Goal: Information Seeking & Learning: Learn about a topic

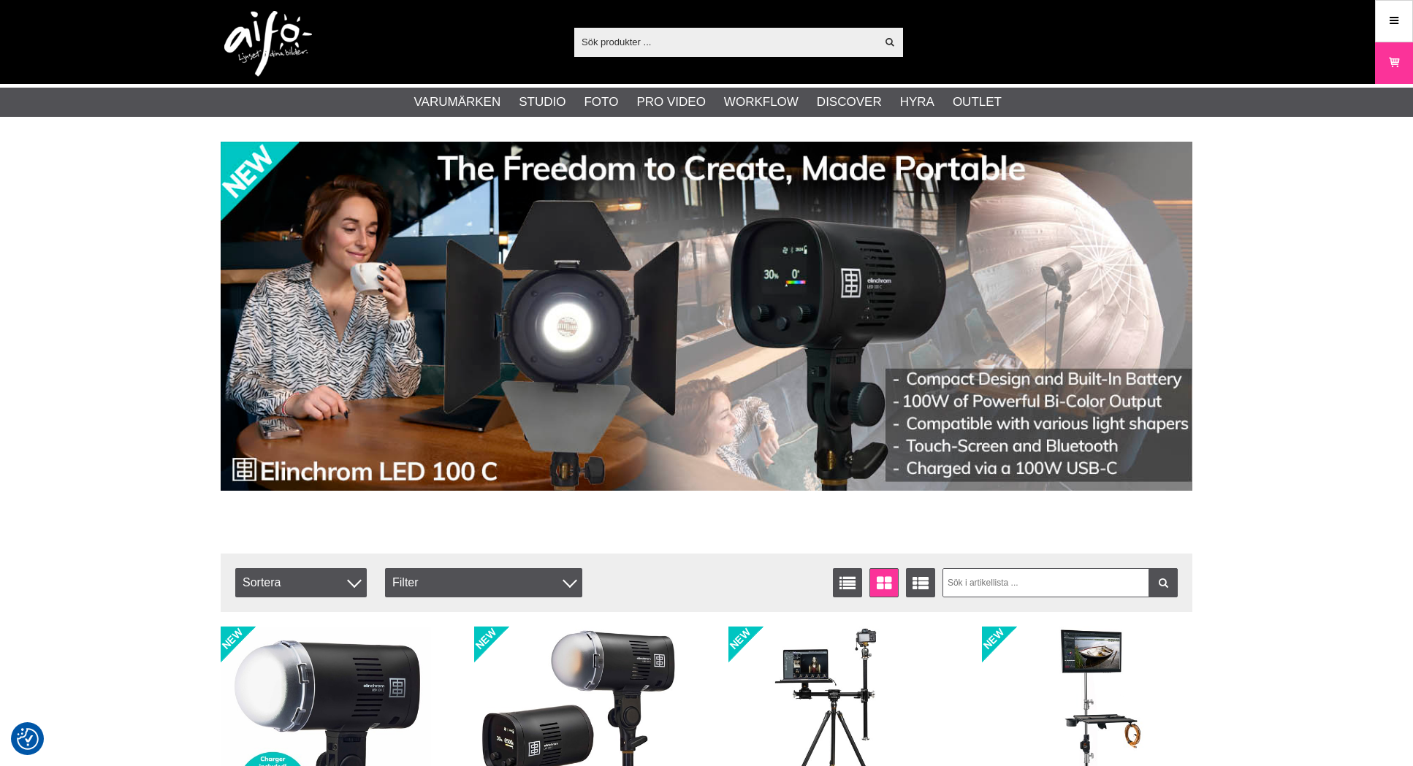
click at [691, 37] on input "text" at bounding box center [725, 42] width 302 height 22
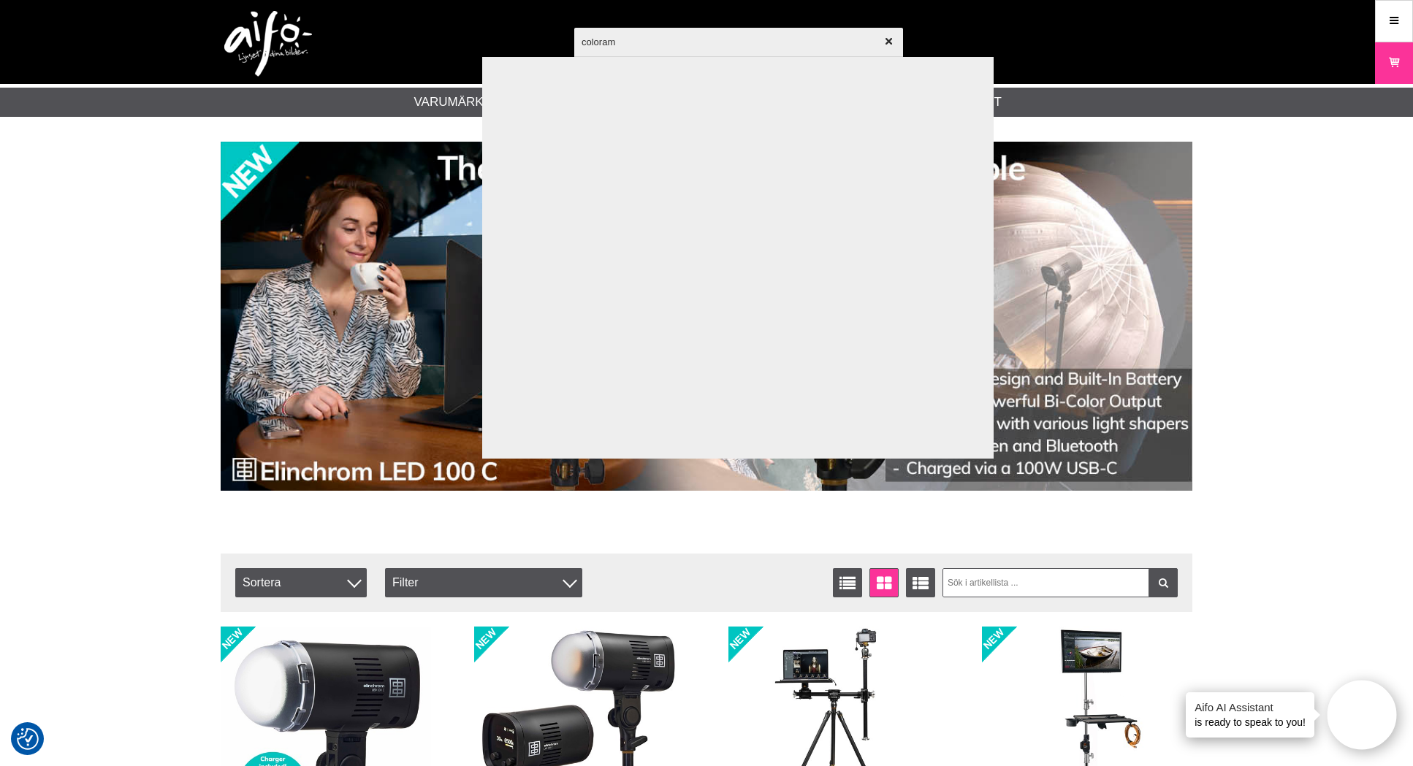
type input "colorama"
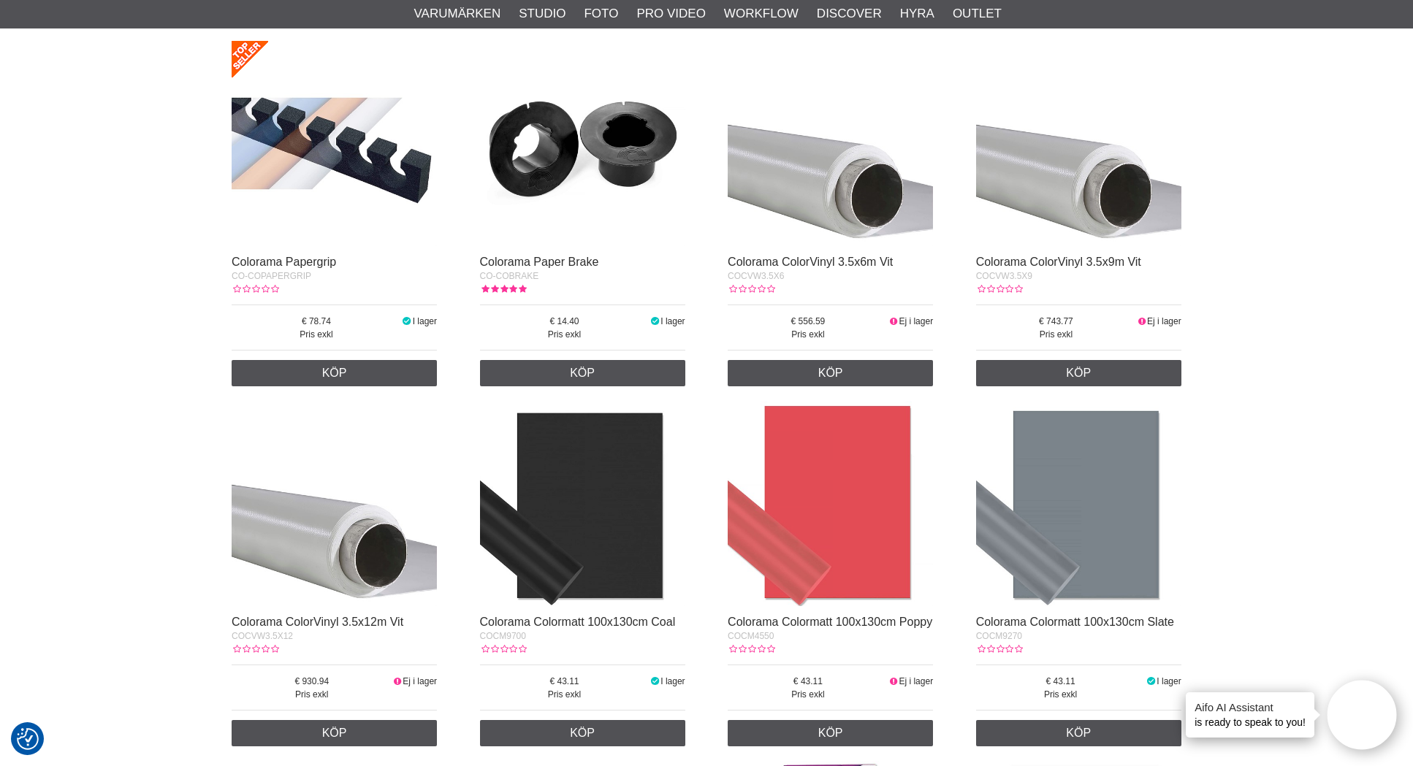
scroll to position [191, 0]
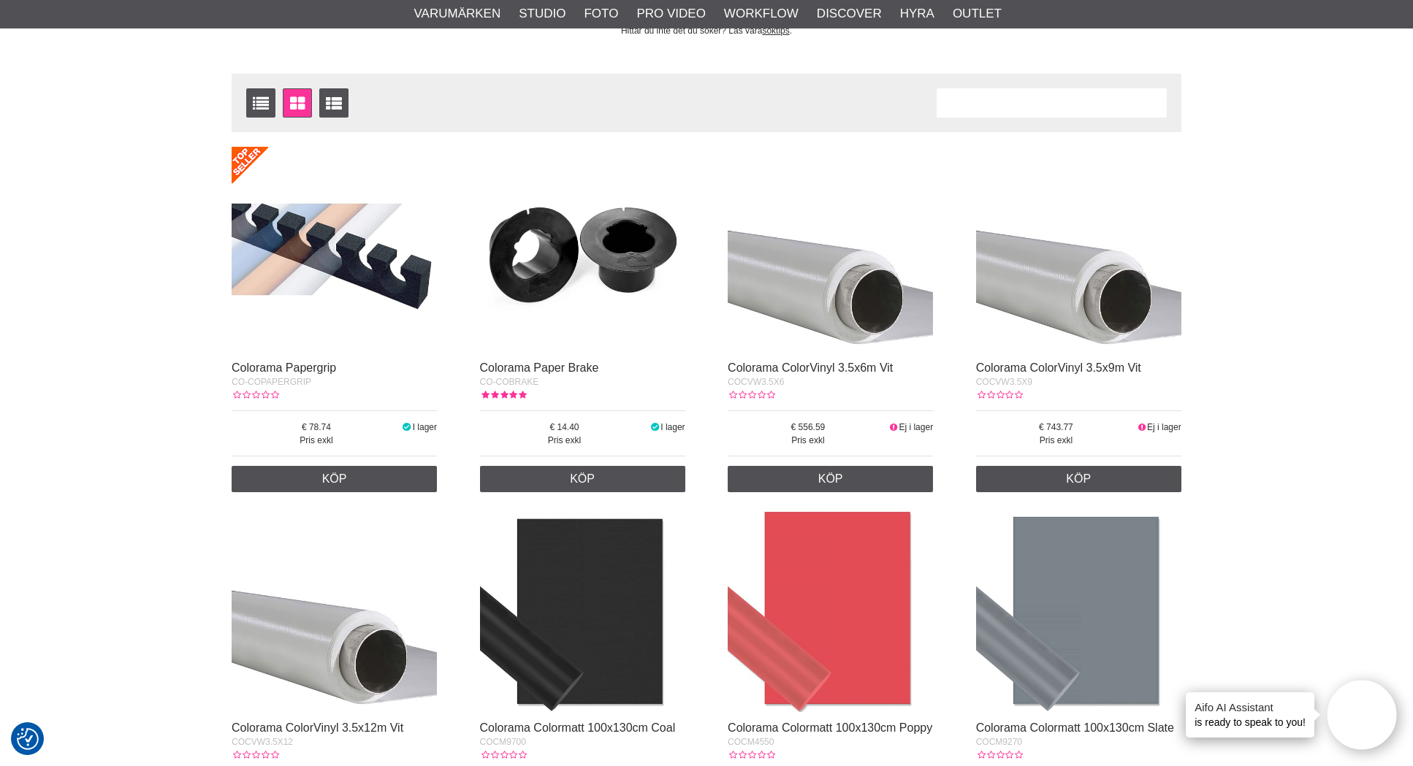
click at [592, 248] on img at bounding box center [582, 249] width 205 height 205
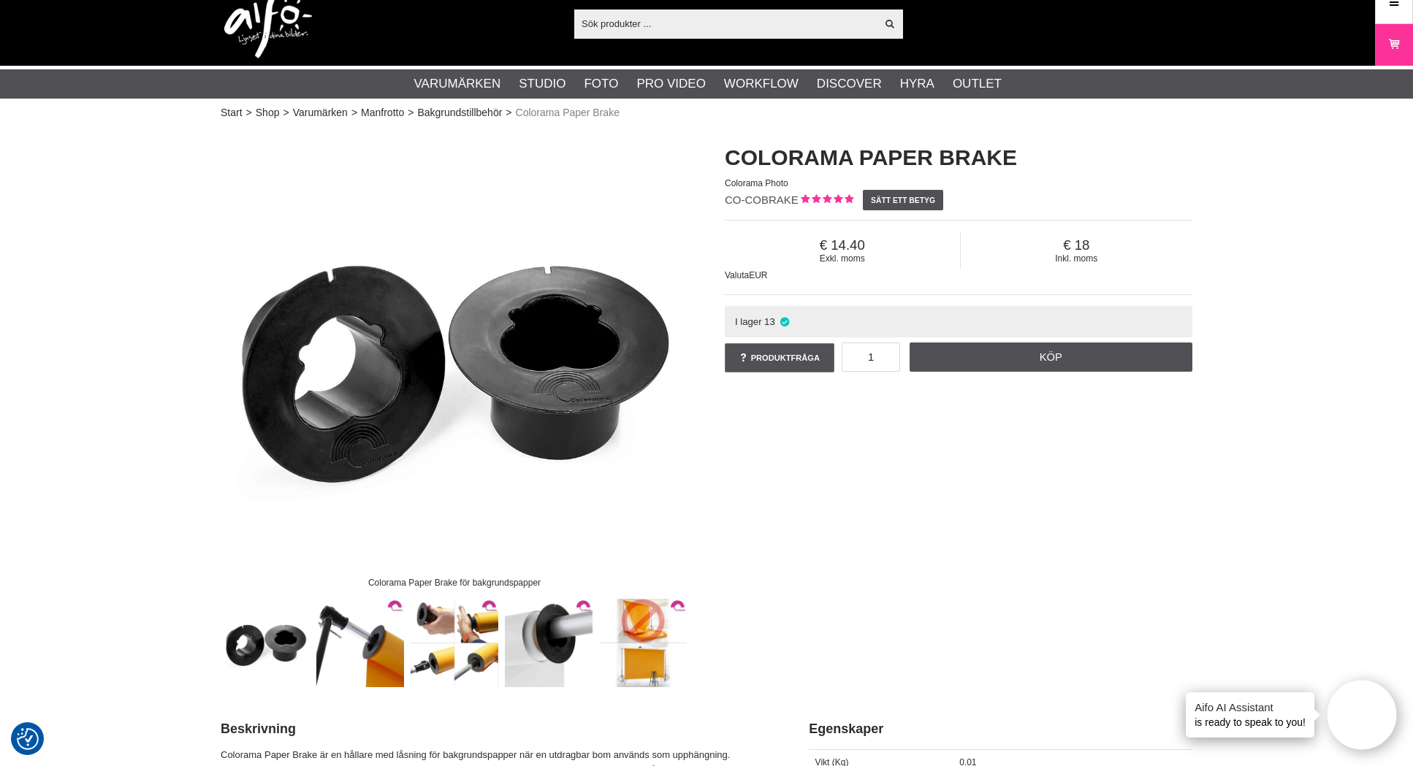
scroll to position [28, 0]
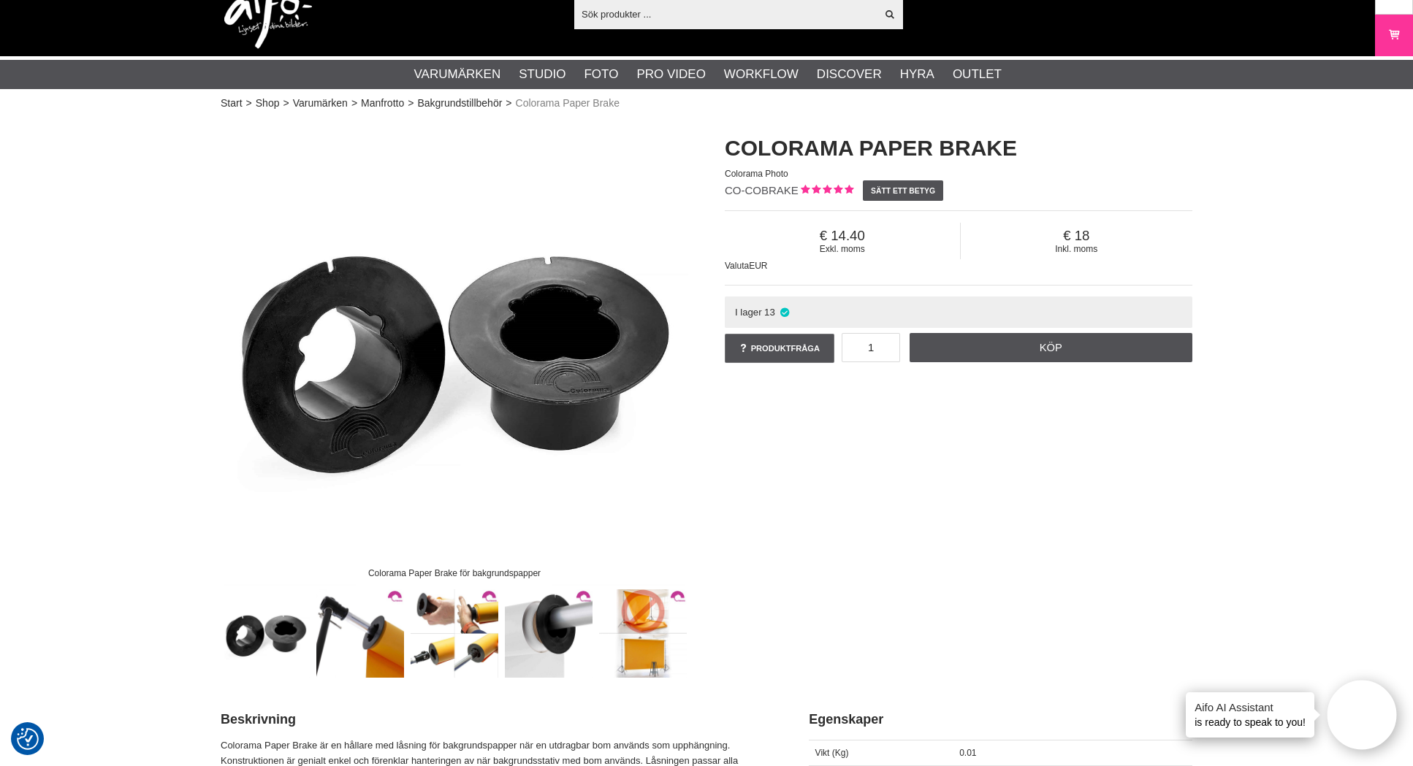
click at [539, 610] on img at bounding box center [549, 634] width 88 height 88
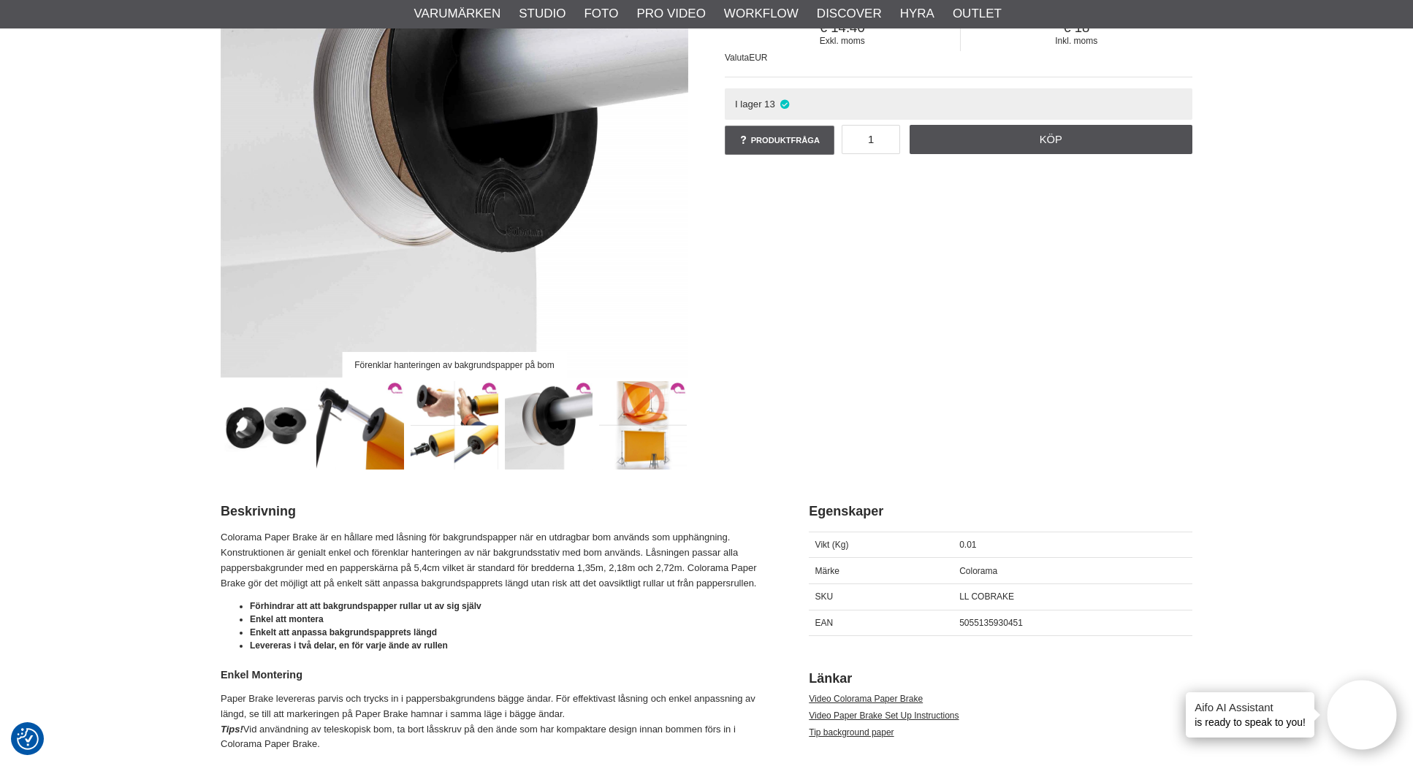
scroll to position [239, 0]
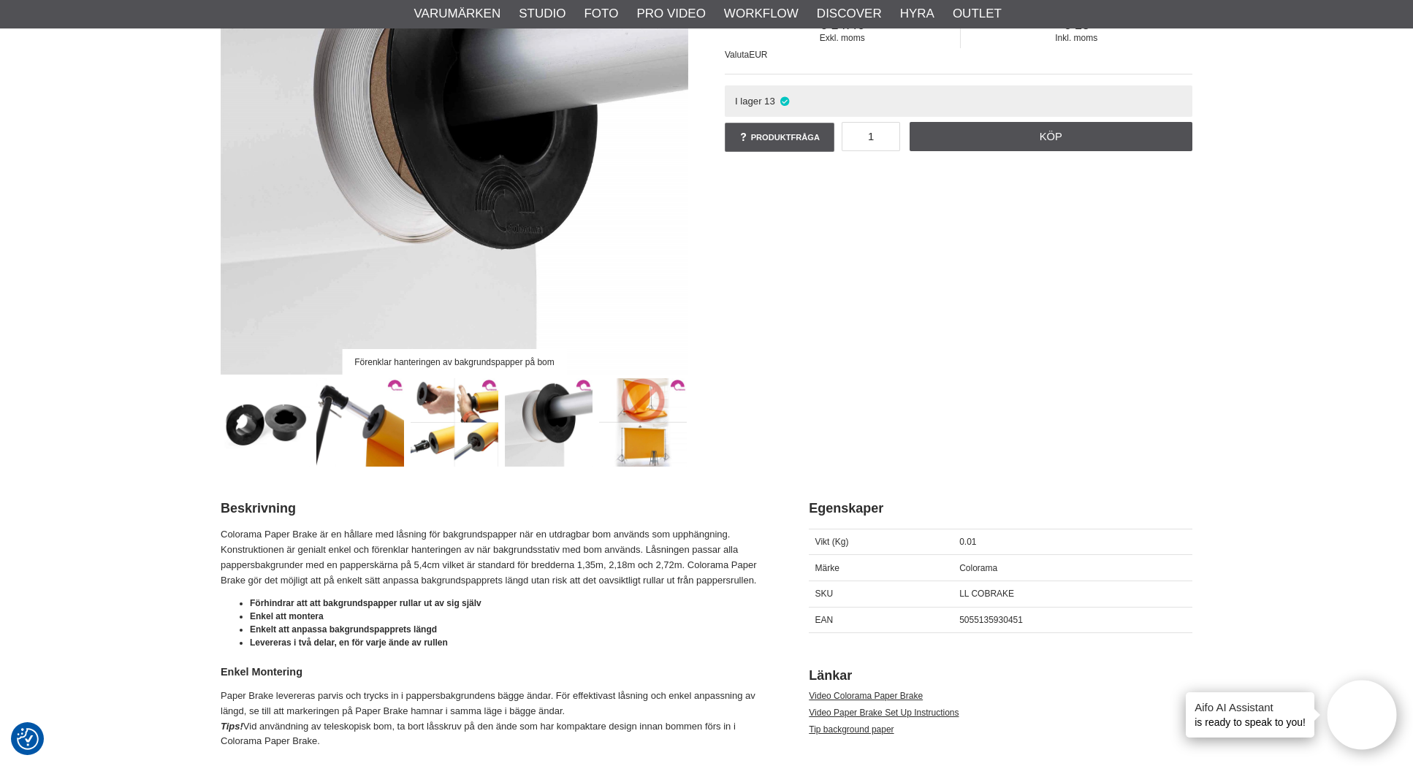
click at [373, 417] on img at bounding box center [360, 422] width 88 height 88
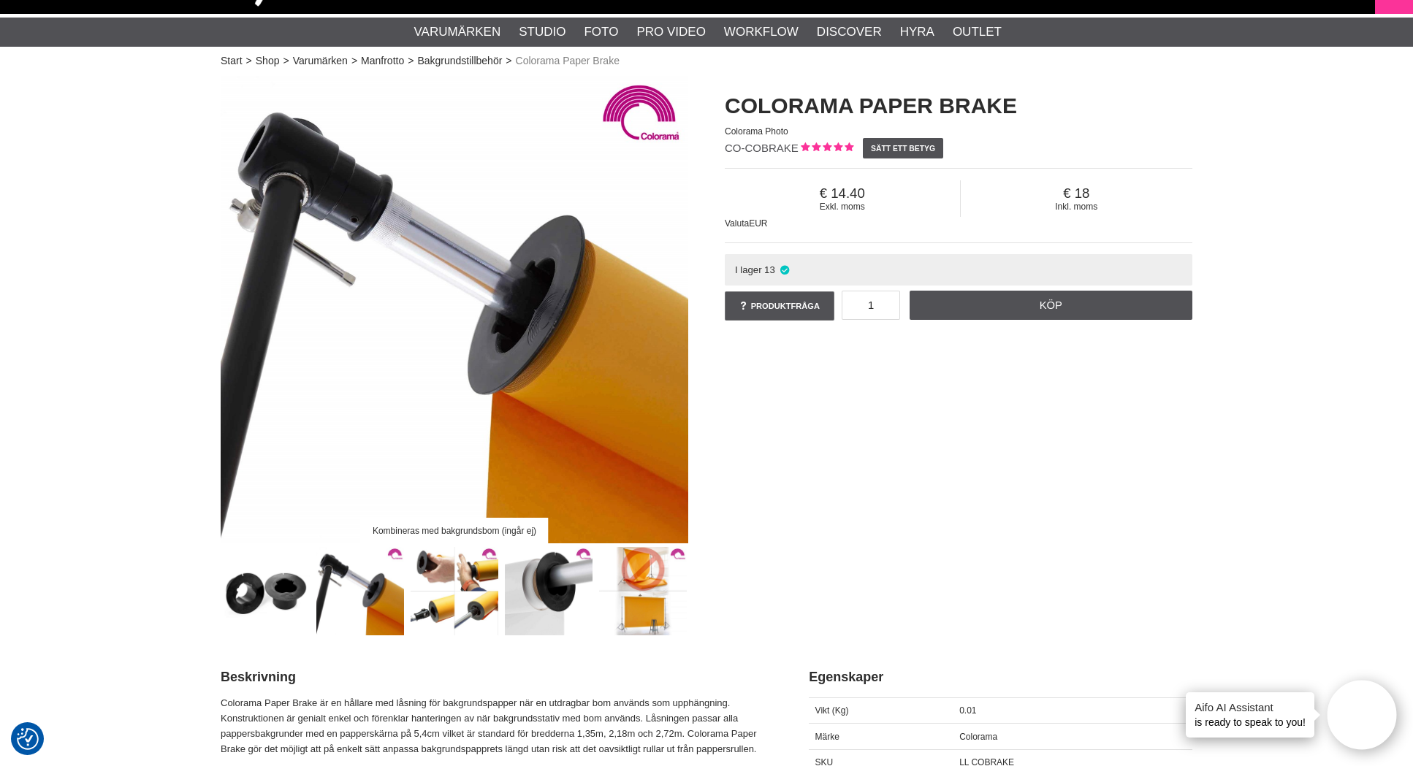
scroll to position [0, 0]
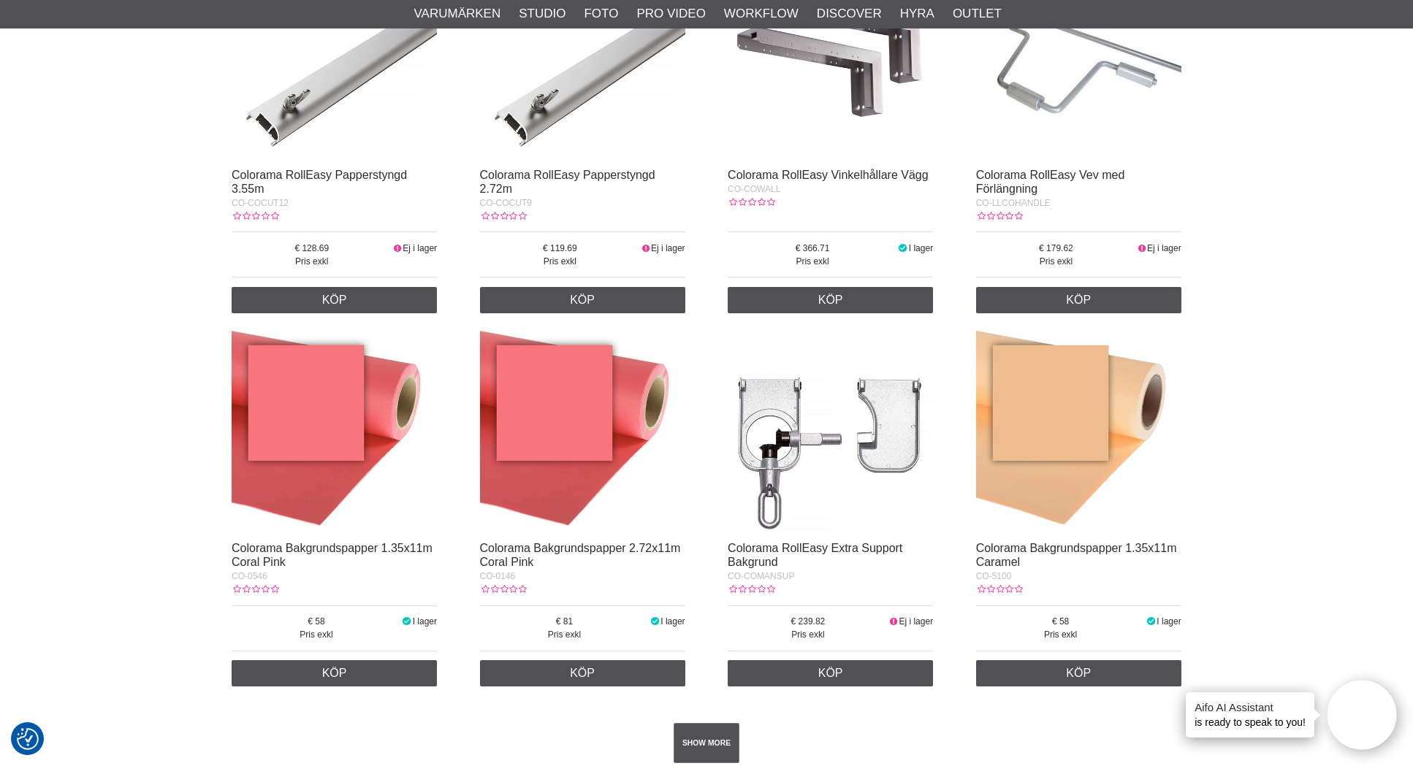
scroll to position [2213, 0]
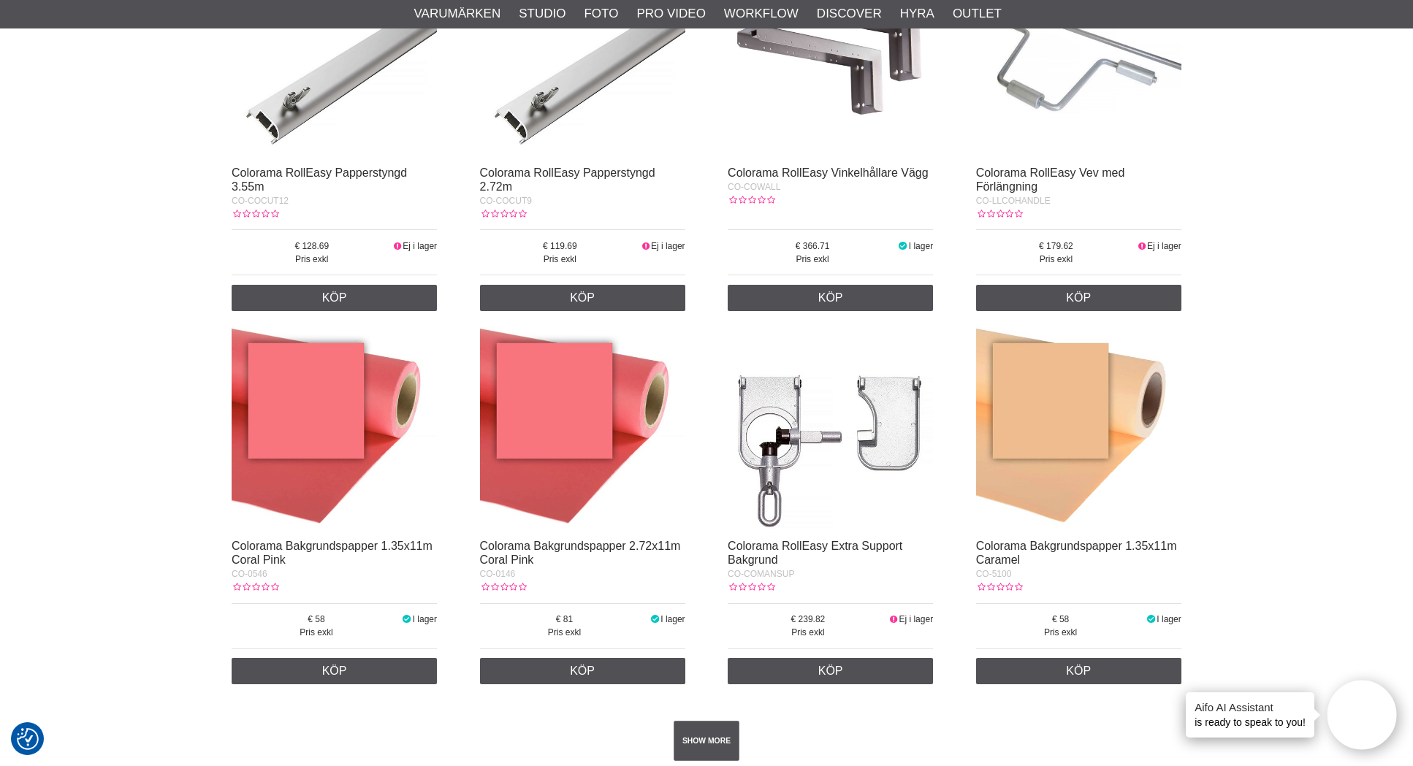
click at [852, 468] on img at bounding box center [830, 428] width 205 height 205
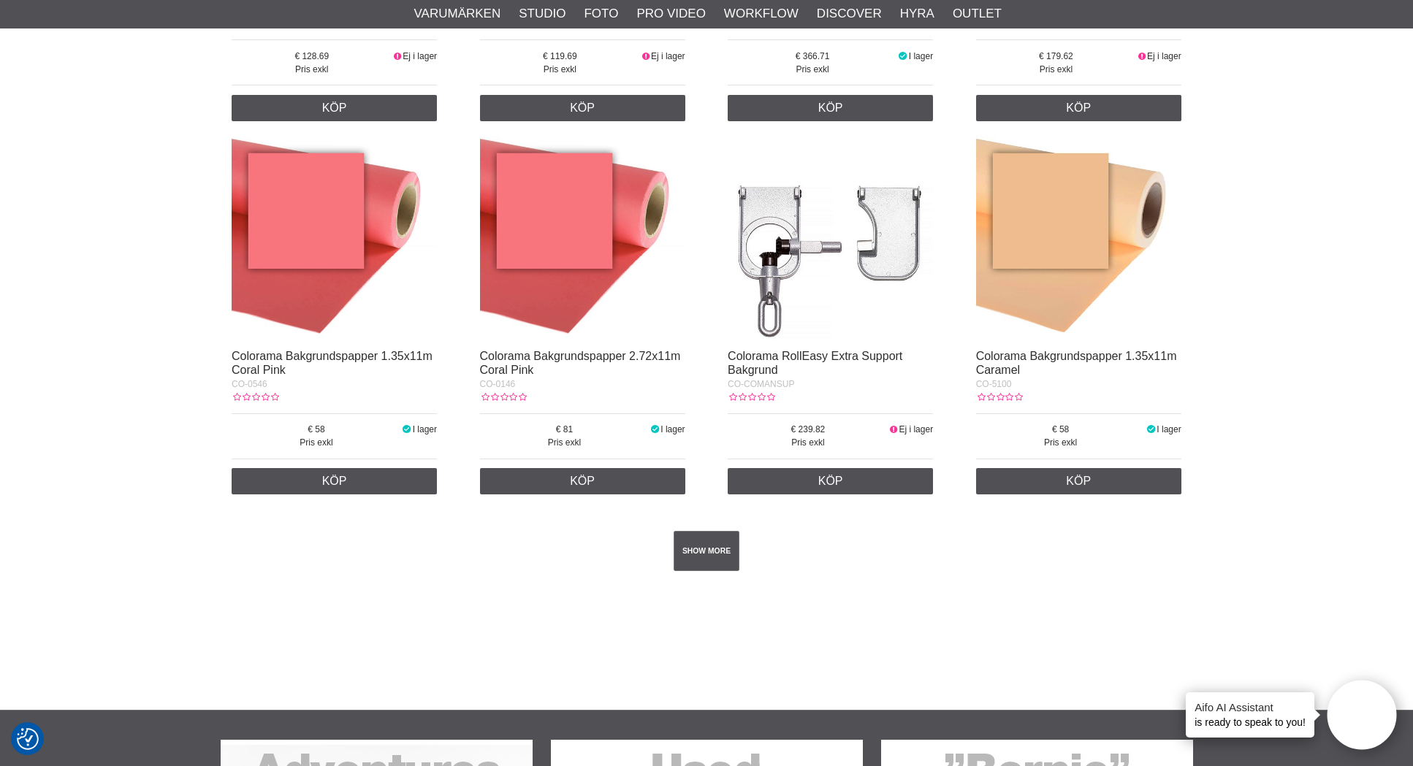
scroll to position [2406, 0]
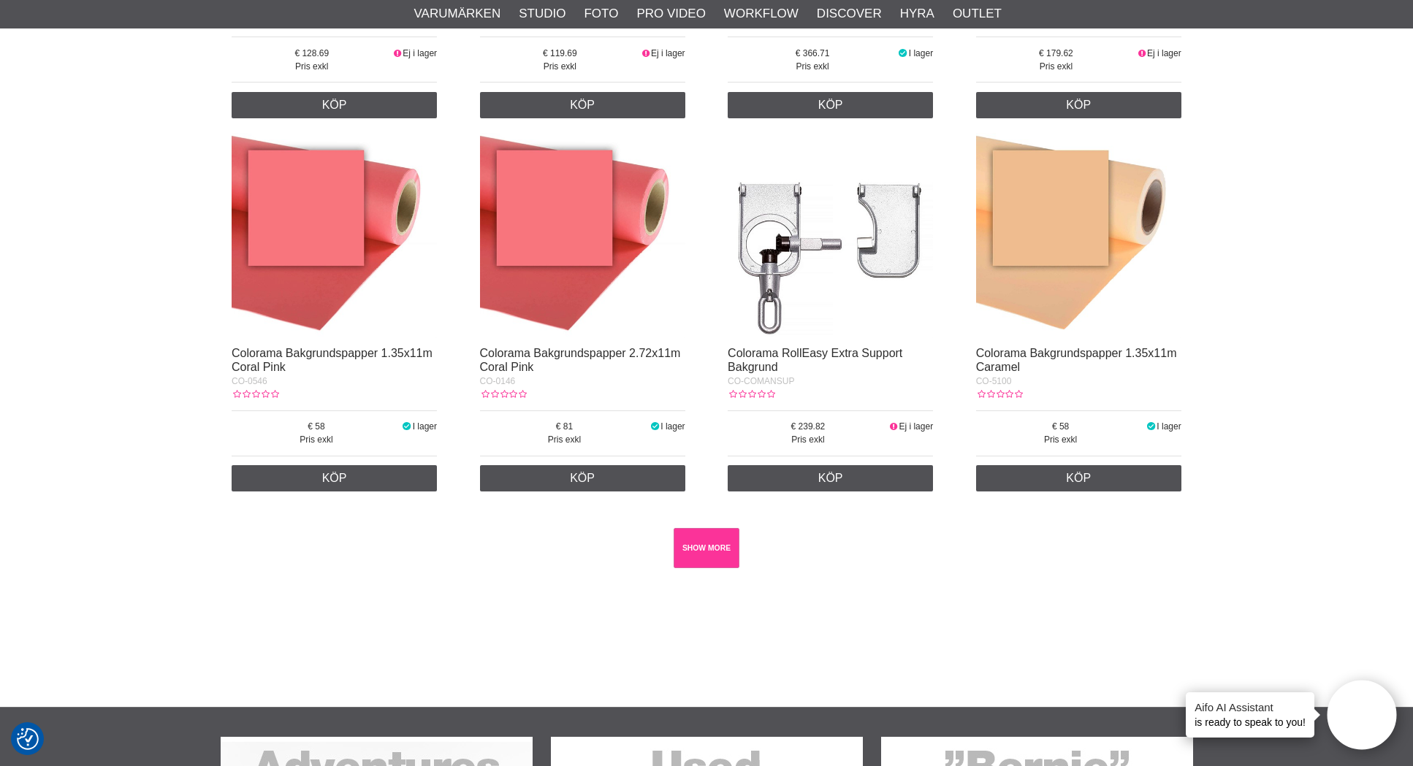
click at [704, 549] on link "SHOW MORE" at bounding box center [707, 548] width 66 height 40
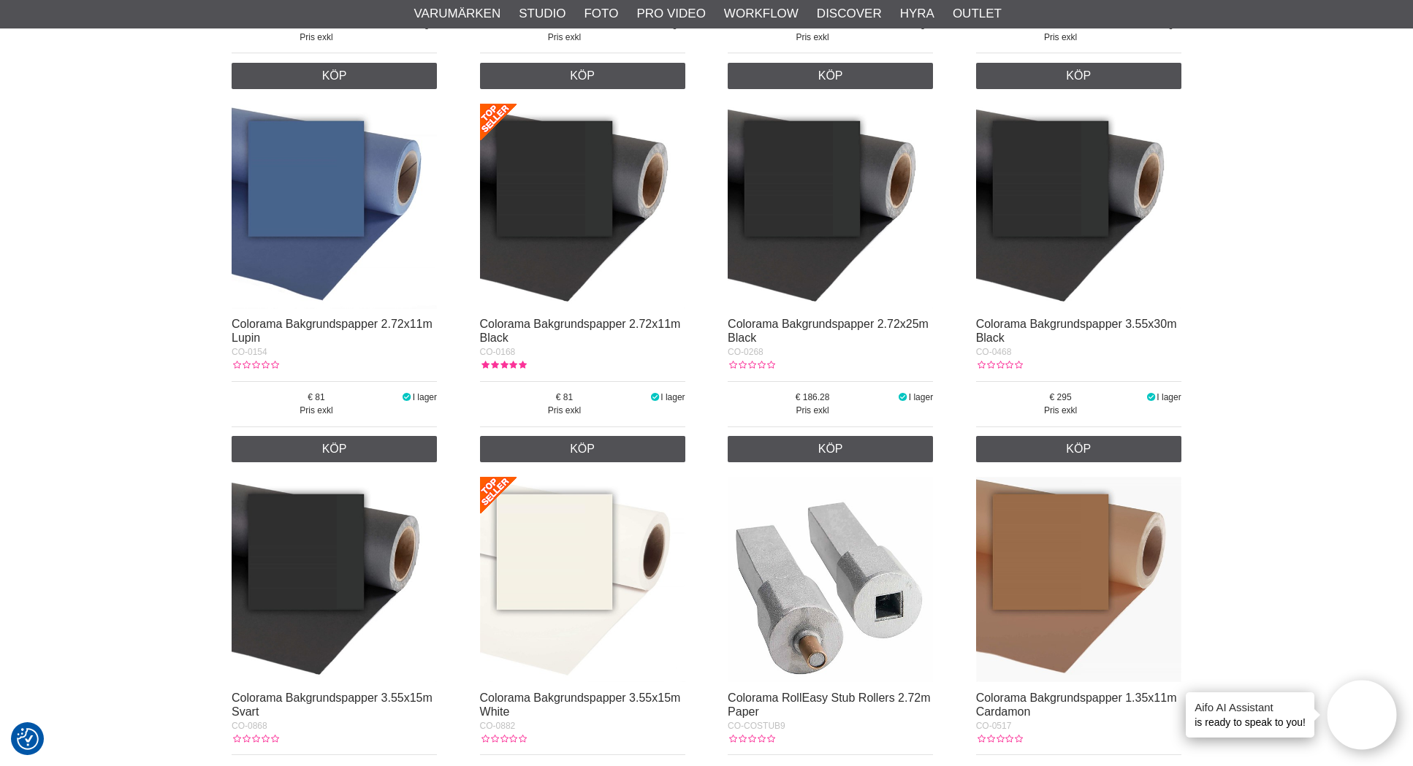
scroll to position [6102, 0]
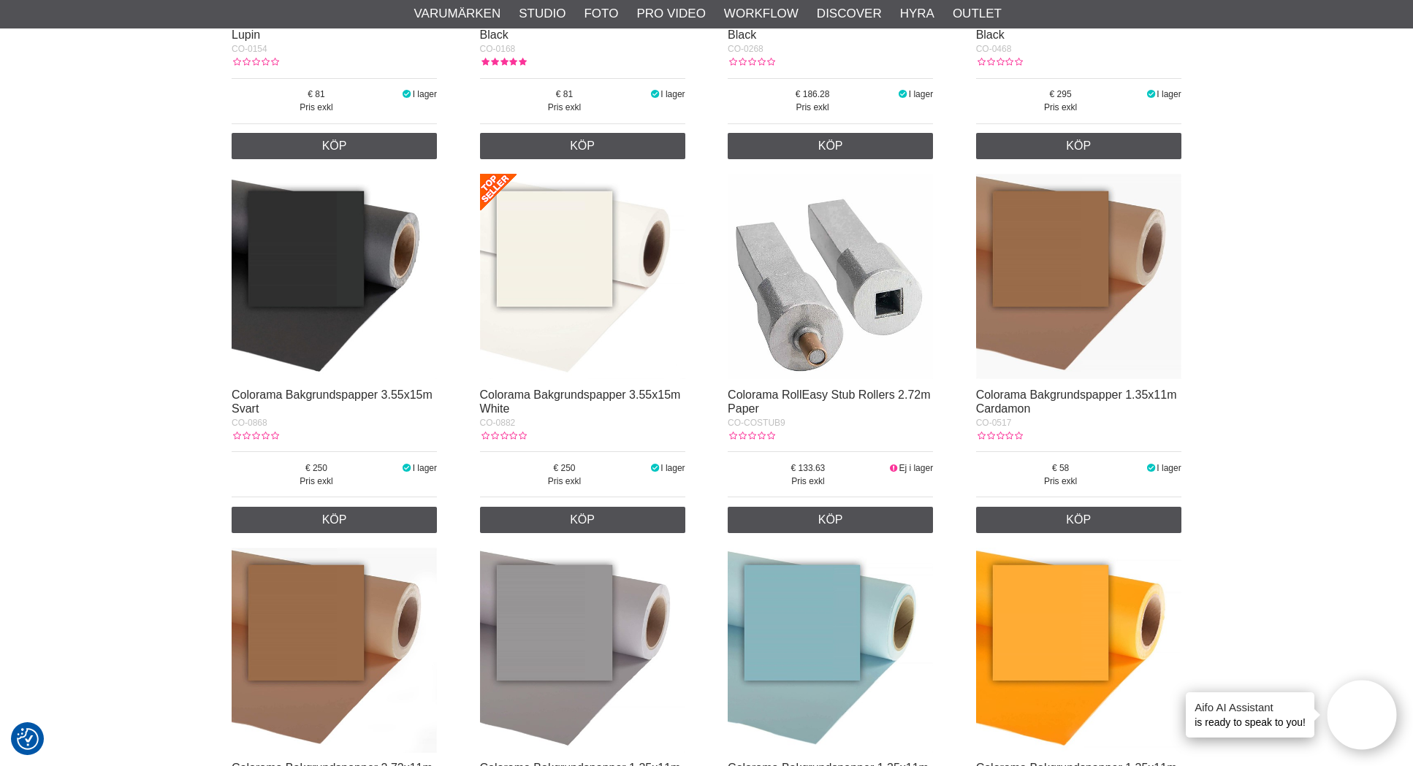
click at [837, 320] on img at bounding box center [830, 276] width 205 height 205
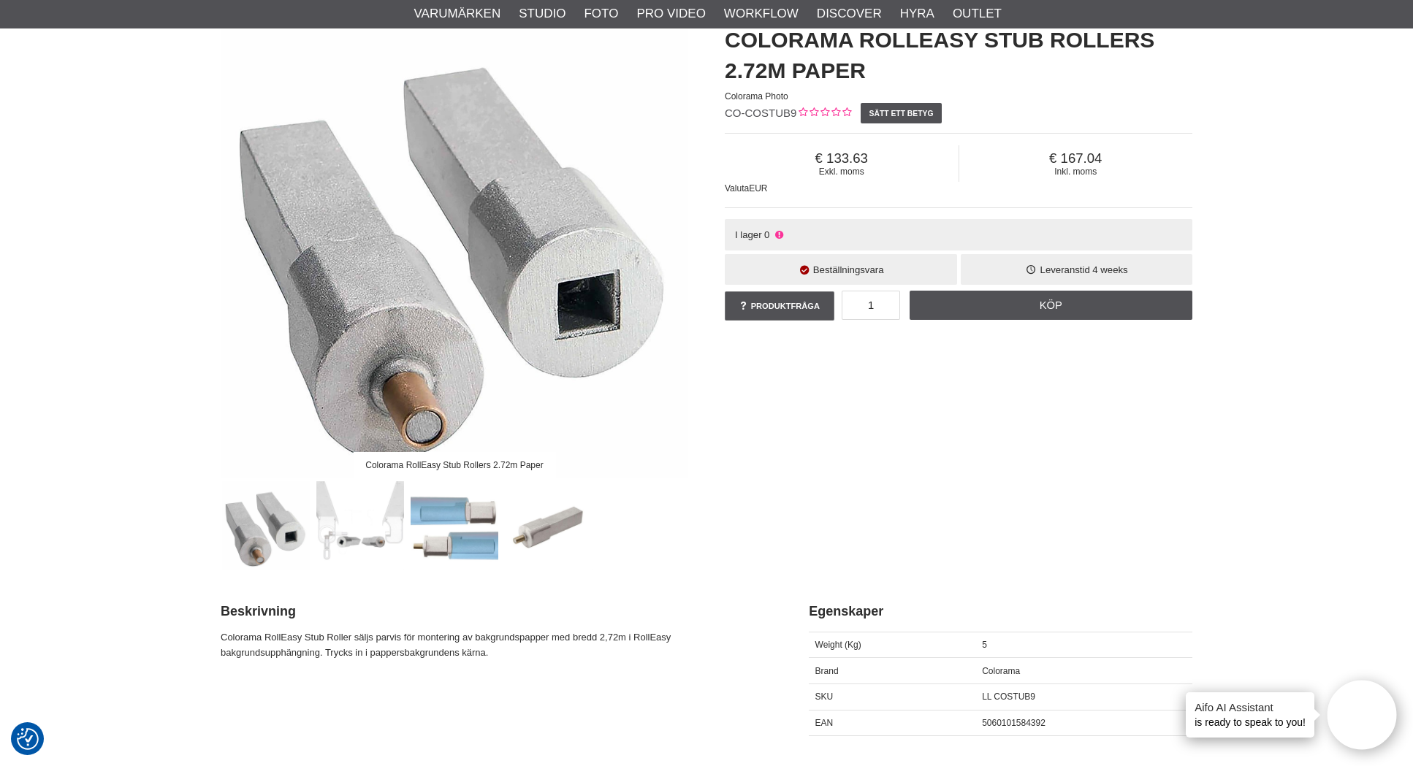
scroll to position [133, 0]
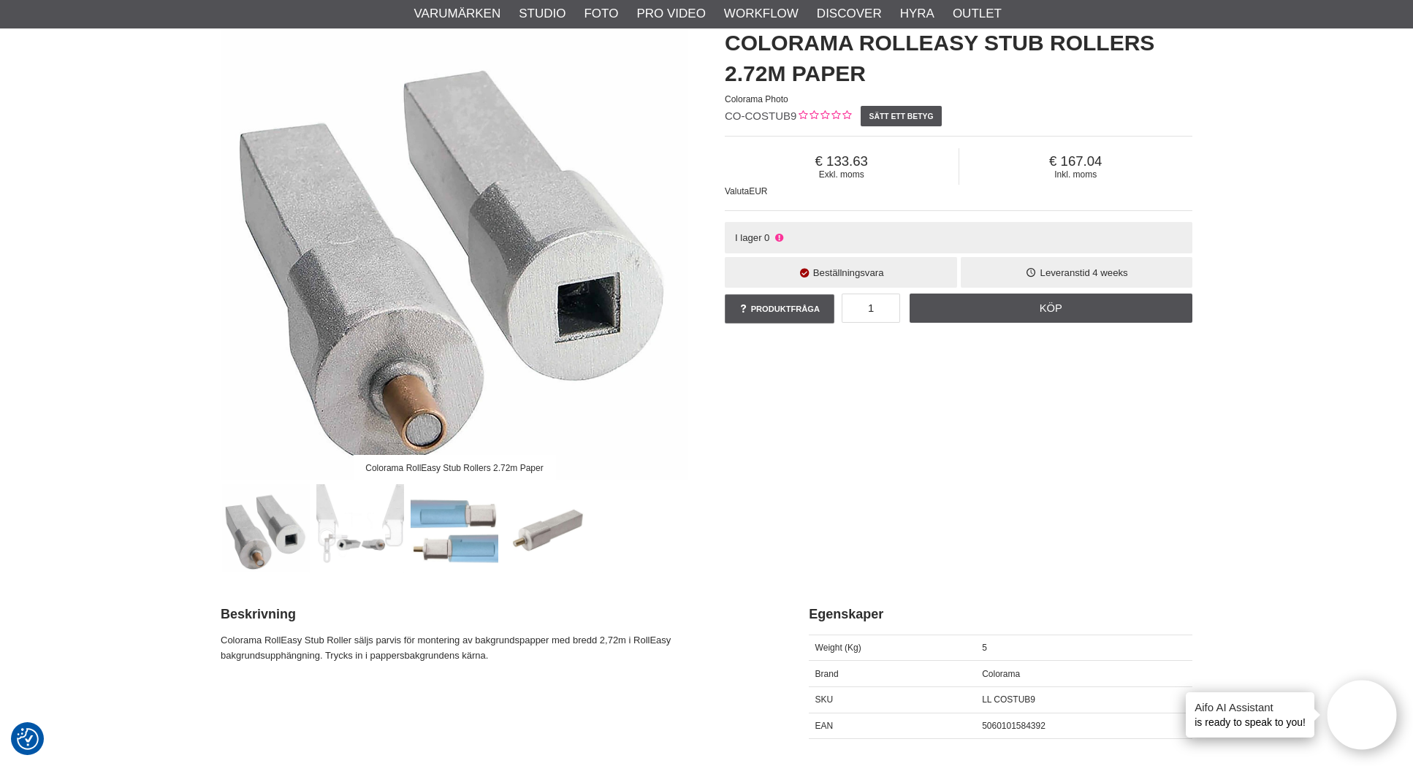
click at [452, 520] on img at bounding box center [455, 528] width 88 height 88
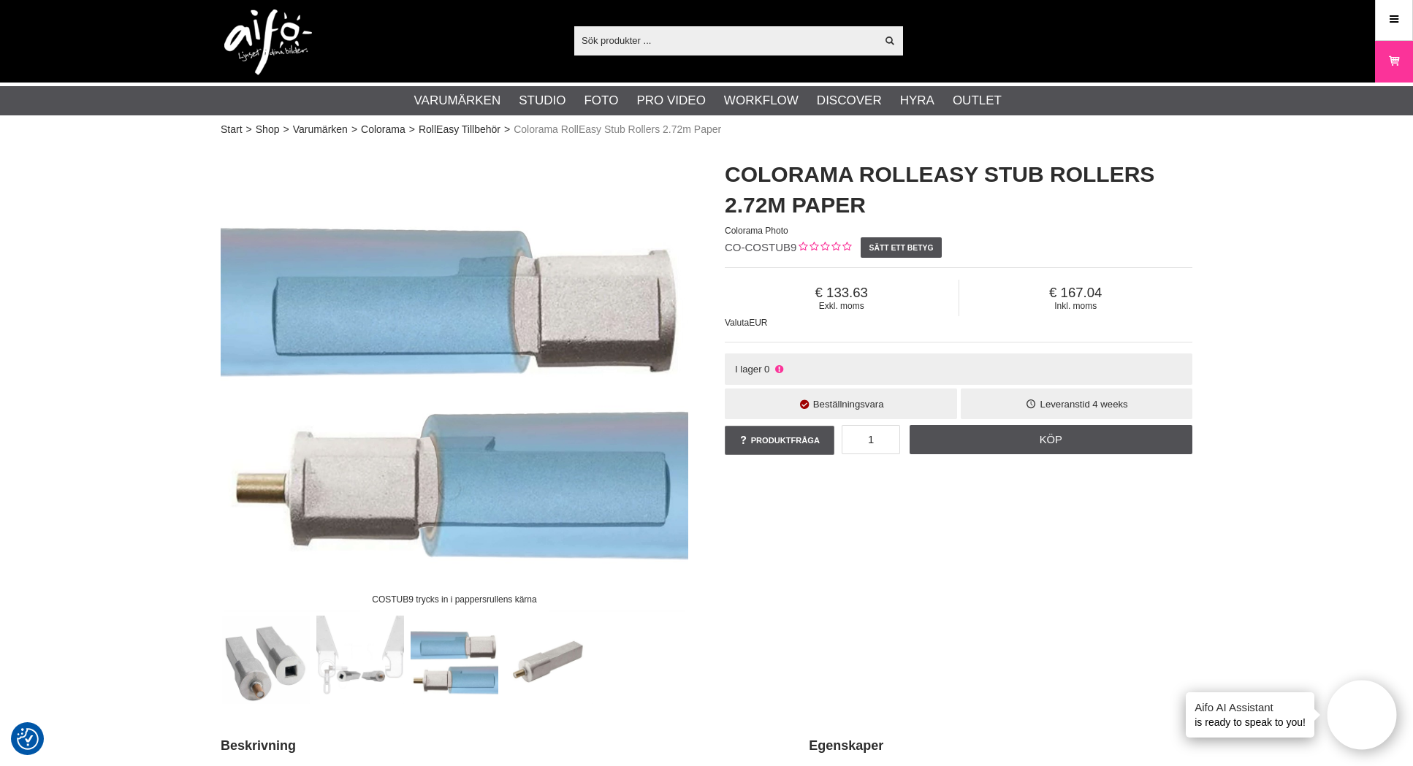
scroll to position [0, 0]
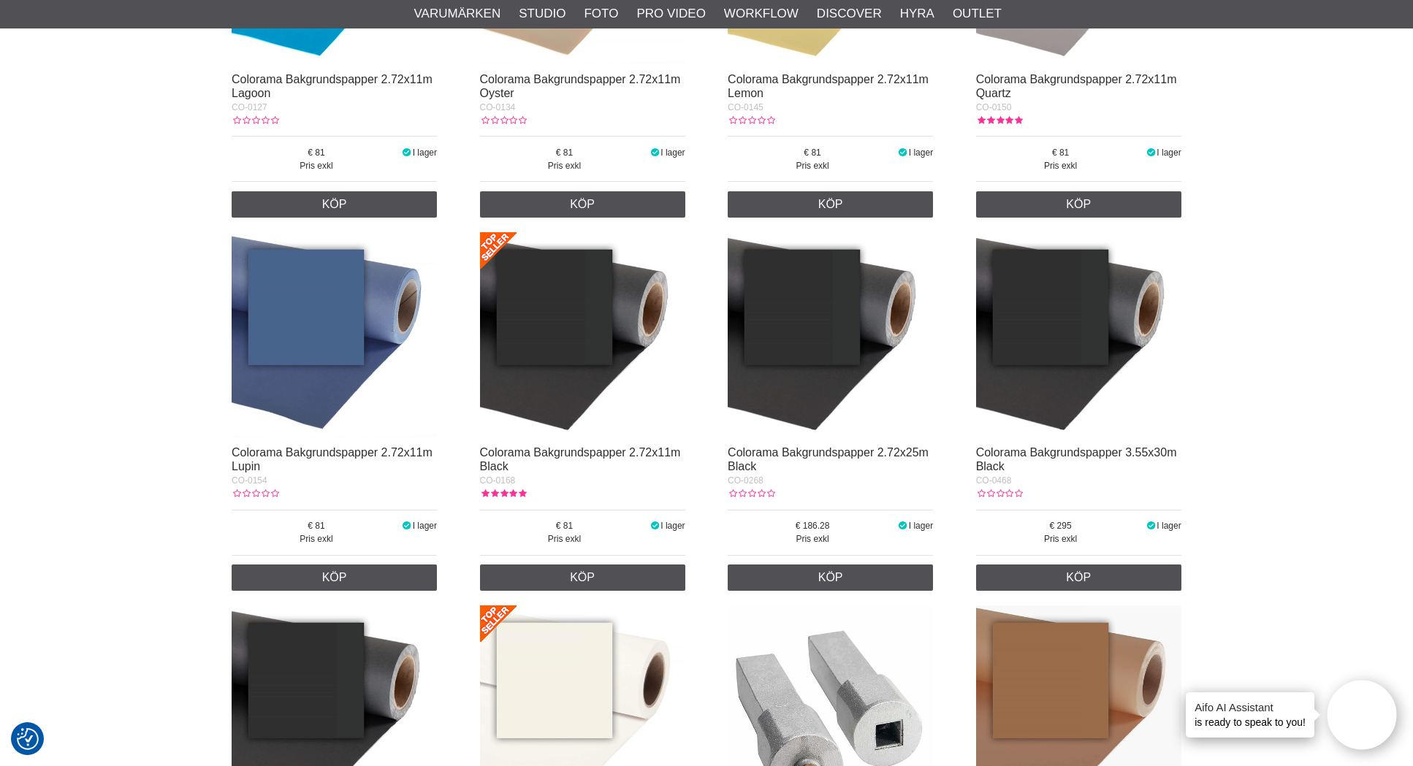
scroll to position [5950, 0]
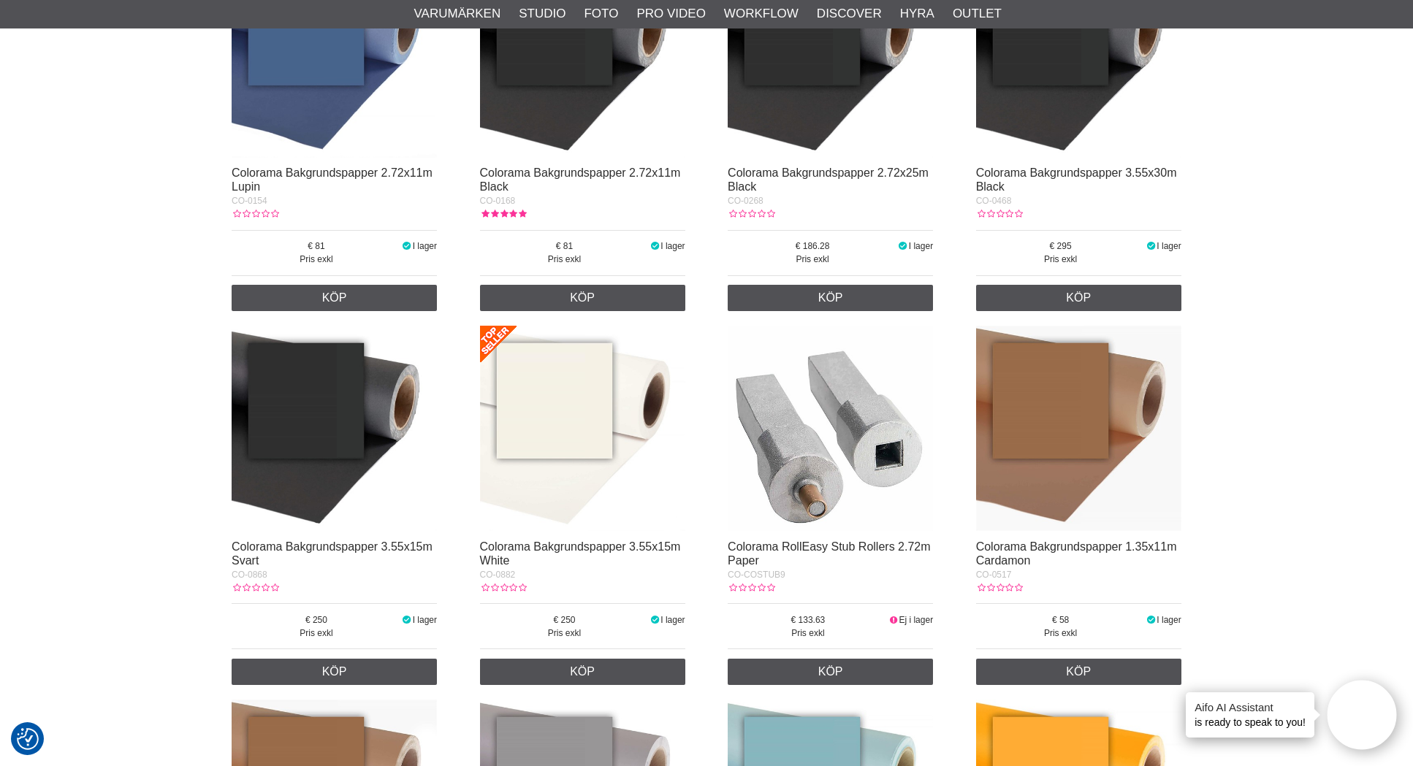
click at [801, 391] on img at bounding box center [830, 428] width 205 height 205
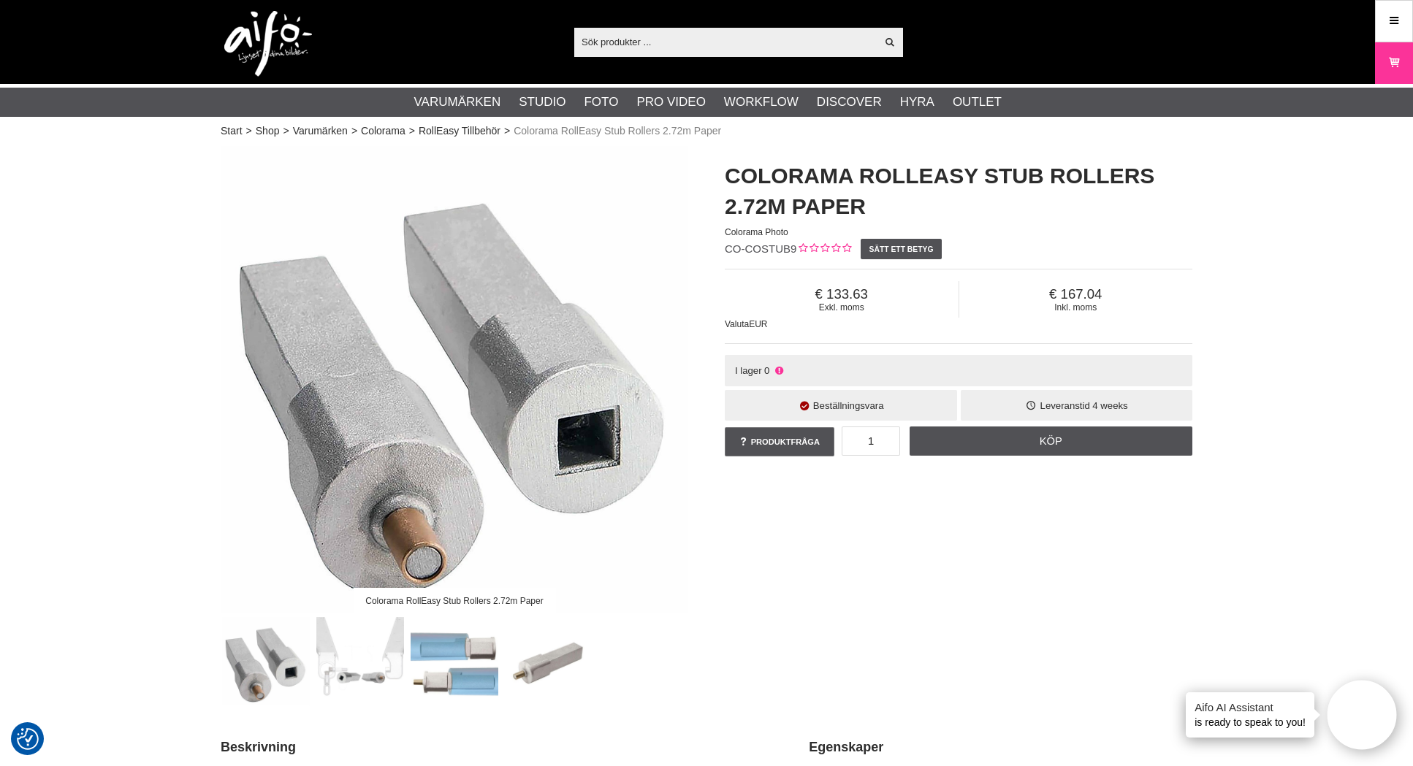
click at [939, 175] on h1 "Colorama RollEasy Stub Rollers 2.72m Paper" at bounding box center [959, 191] width 468 height 61
copy h1 "RollEasy"
click at [725, 53] on div "Visa alla" at bounding box center [738, 42] width 329 height 29
click at [724, 43] on input "text" at bounding box center [725, 42] width 302 height 22
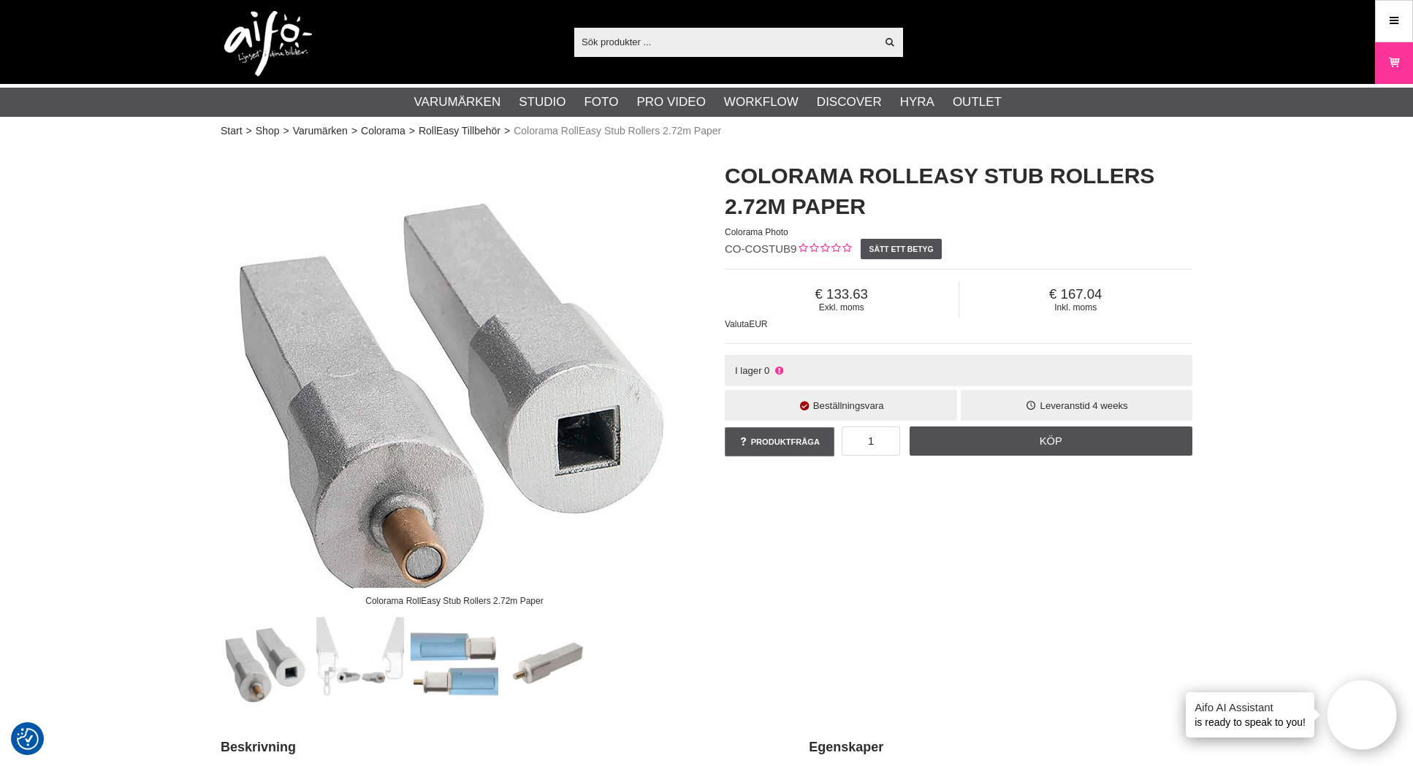
paste input "RollEasy"
type input "RollEasy"
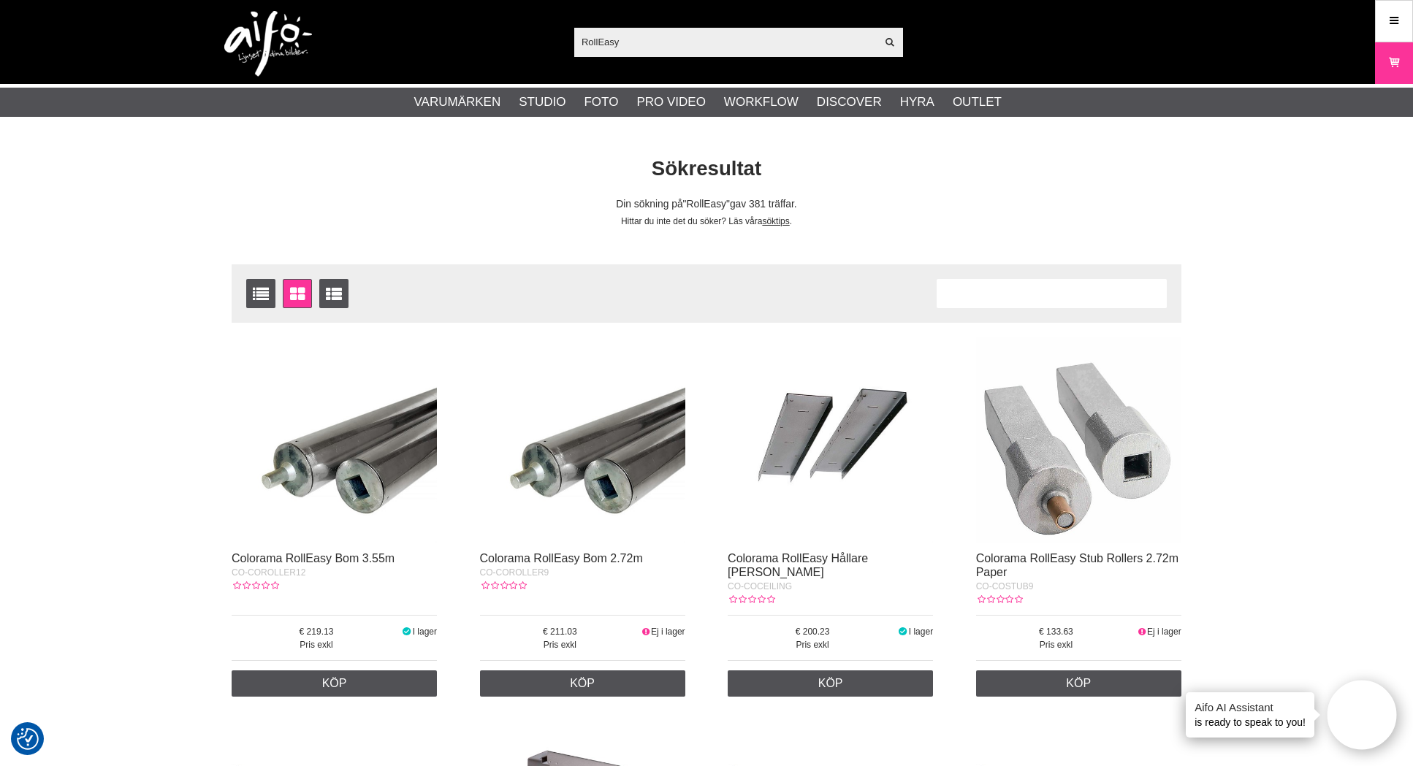
click at [368, 453] on img at bounding box center [334, 440] width 205 height 205
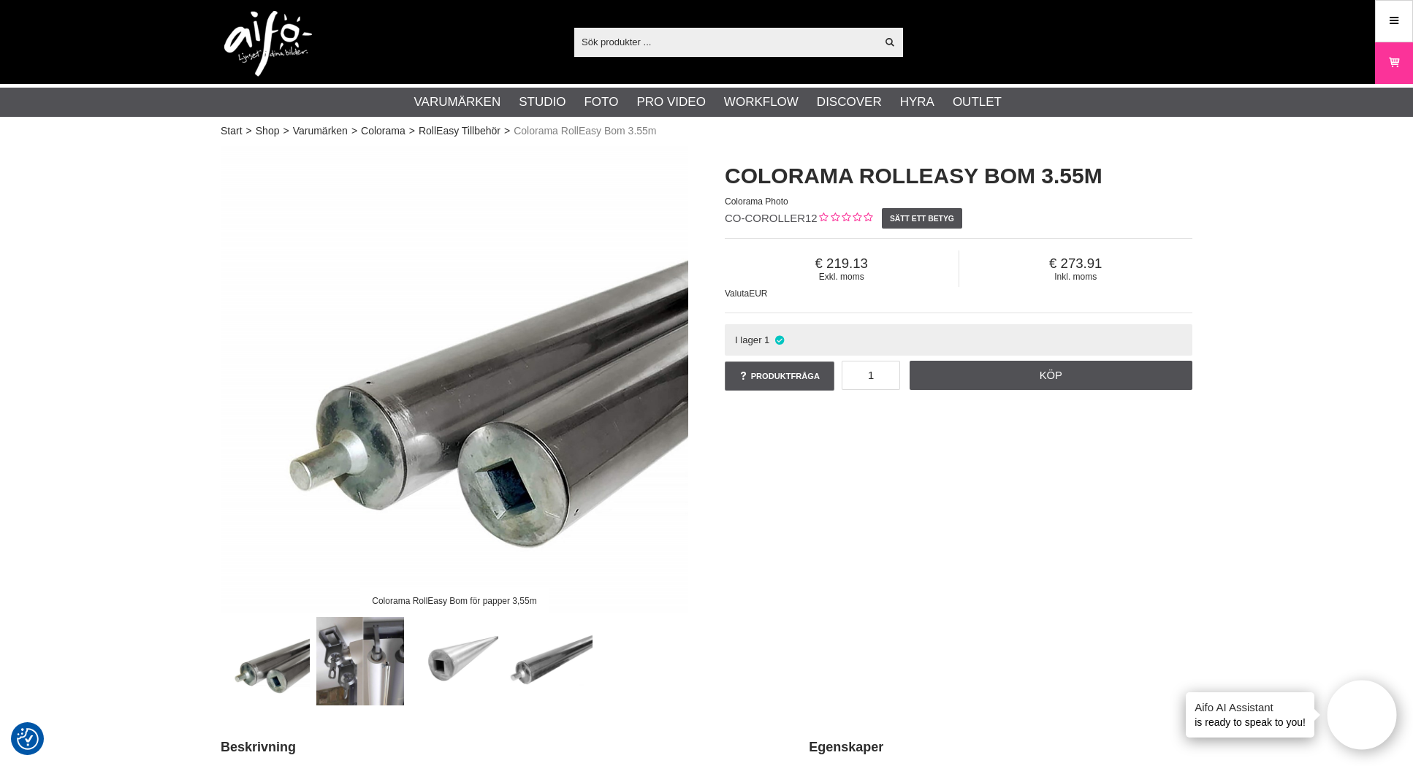
click at [361, 651] on img at bounding box center [360, 661] width 88 height 88
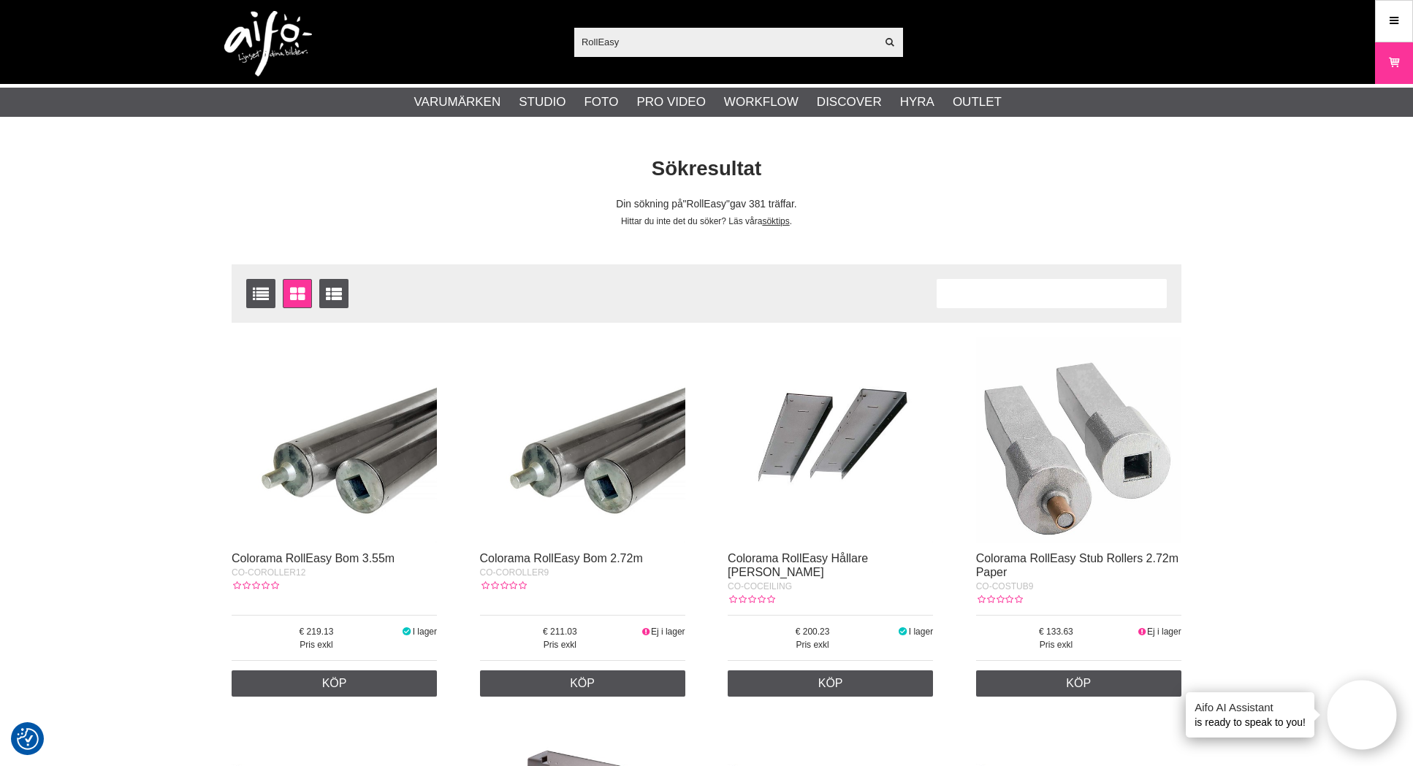
click at [370, 446] on img at bounding box center [334, 440] width 205 height 205
